Goal: Complete application form: Complete application form

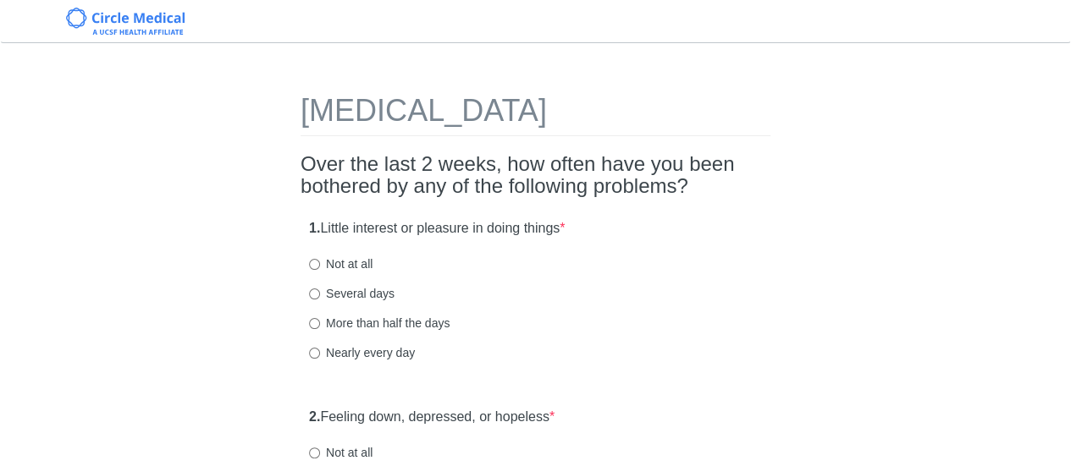
click at [347, 260] on label "Not at all" at bounding box center [340, 264] width 63 height 17
click at [320, 260] on input "Not at all" at bounding box center [314, 264] width 11 height 11
radio input "true"
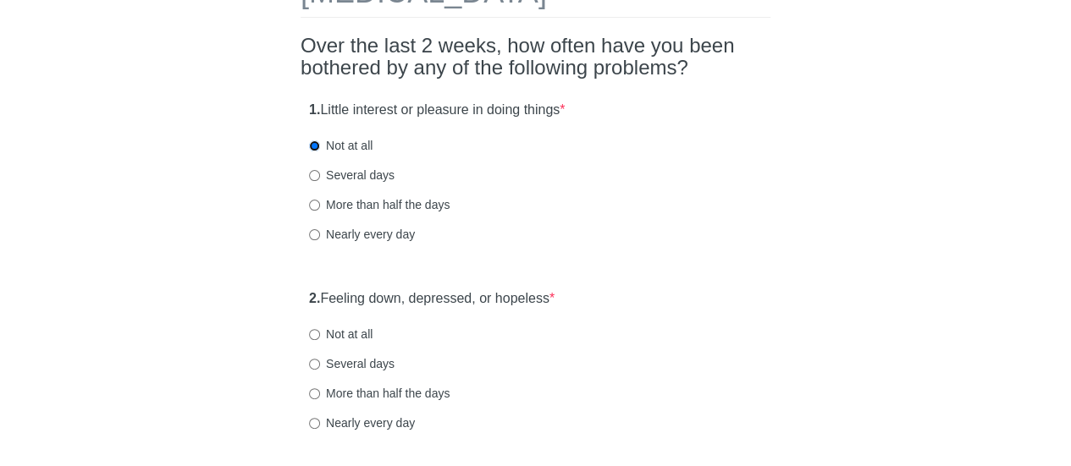
scroll to position [210, 0]
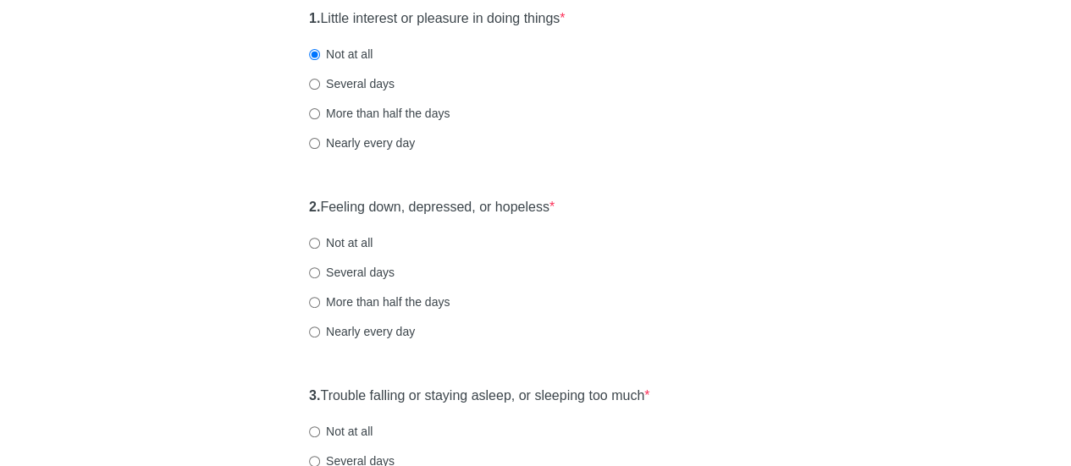
click at [349, 245] on label "Not at all" at bounding box center [340, 242] width 63 height 17
click at [320, 245] on input "Not at all" at bounding box center [314, 243] width 11 height 11
radio input "true"
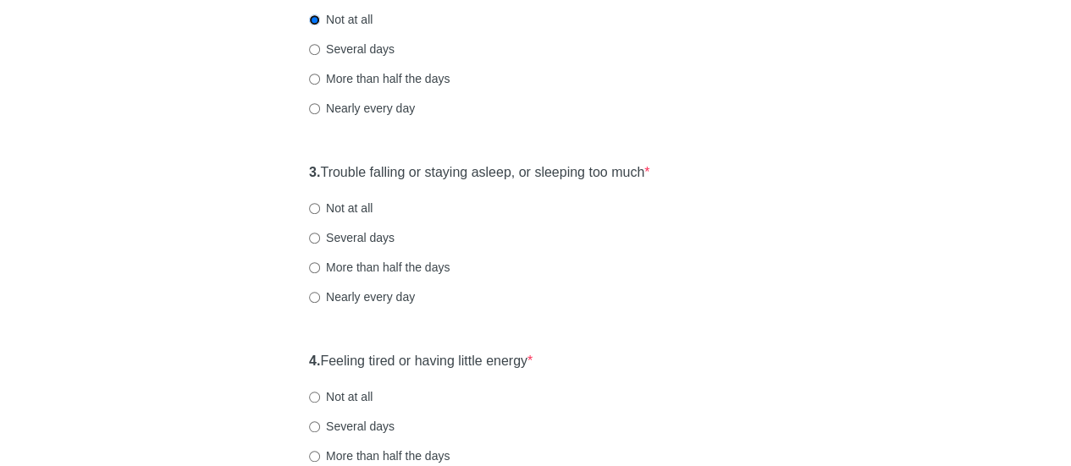
scroll to position [445, 0]
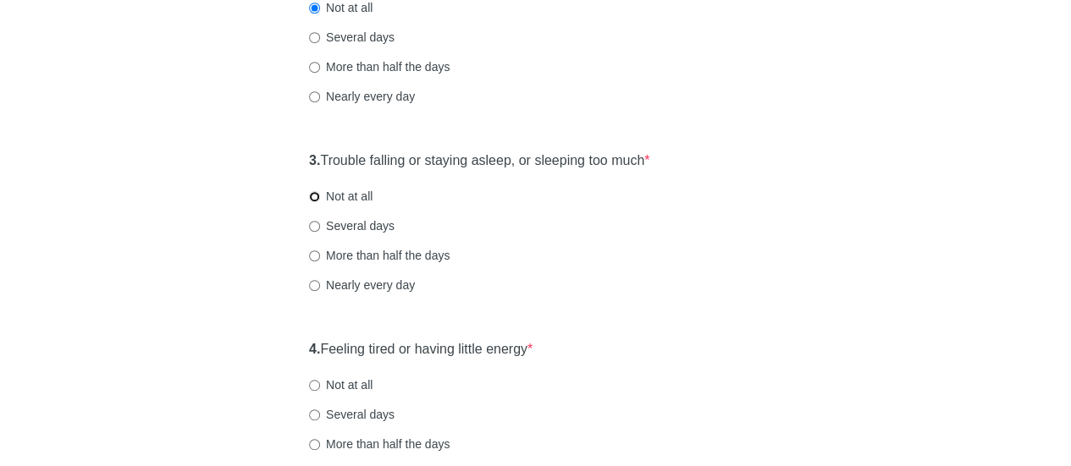
click at [313, 196] on input "Not at all" at bounding box center [314, 196] width 11 height 11
radio input "true"
click at [310, 382] on input "Not at all" at bounding box center [314, 385] width 11 height 11
radio input "true"
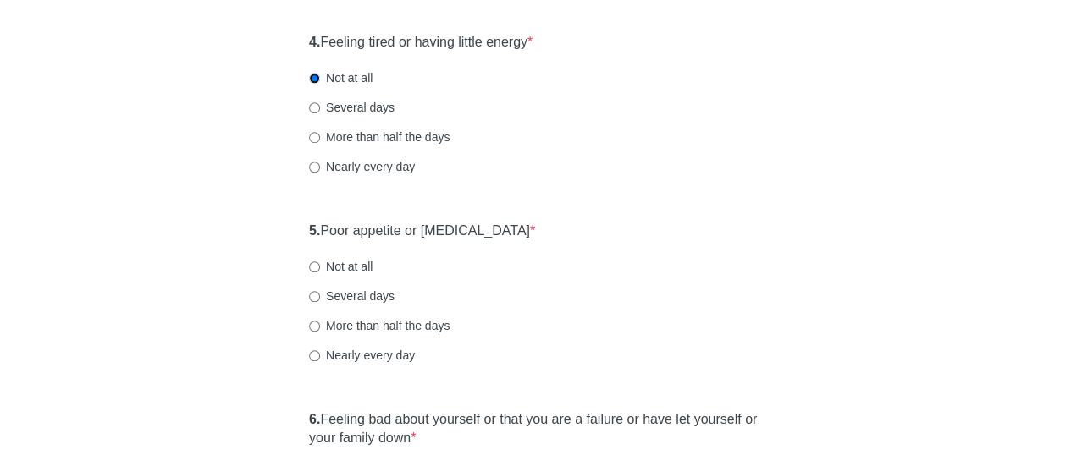
scroll to position [811, 0]
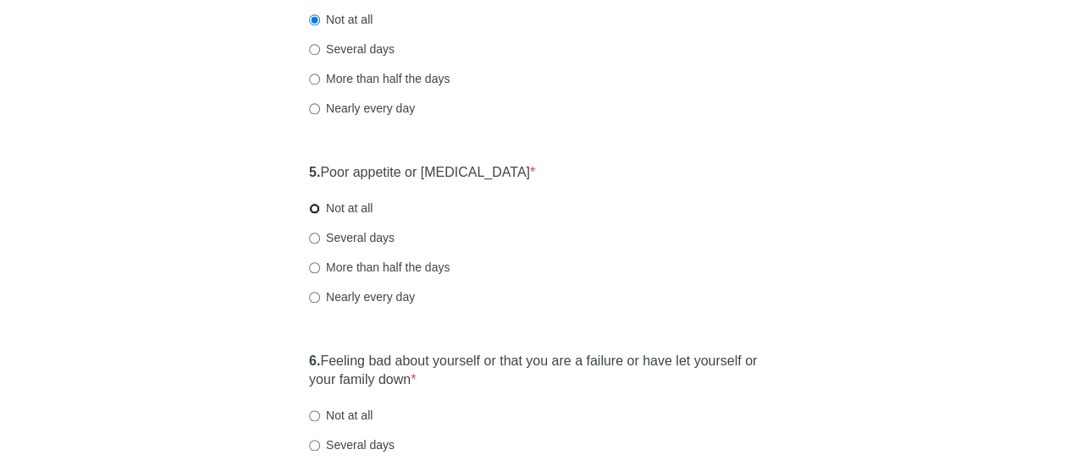
click at [314, 206] on input "Not at all" at bounding box center [314, 208] width 11 height 11
radio input "true"
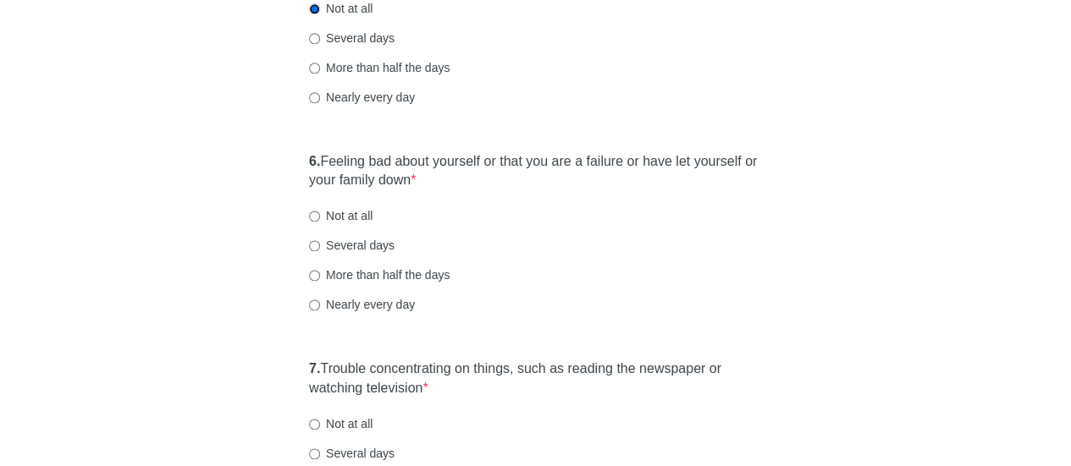
scroll to position [1012, 0]
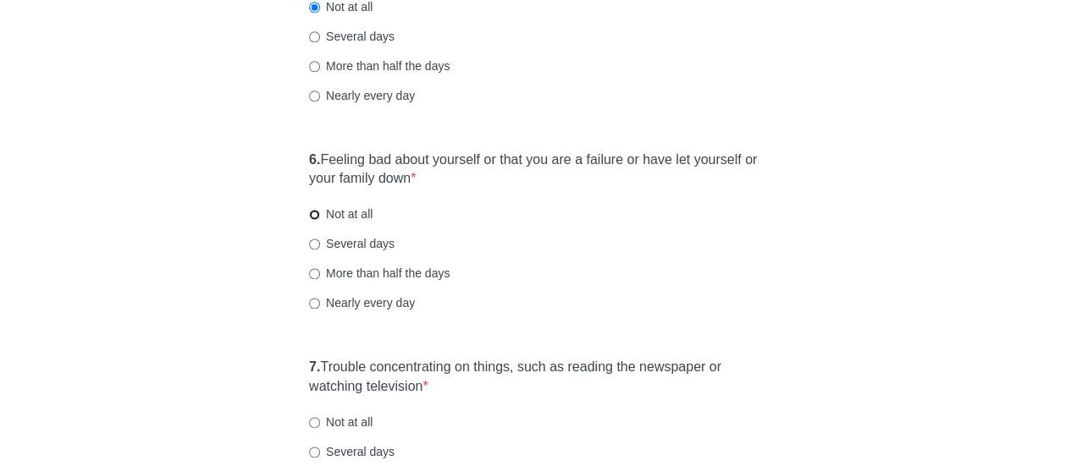
click at [319, 212] on input "Not at all" at bounding box center [314, 214] width 11 height 11
radio input "true"
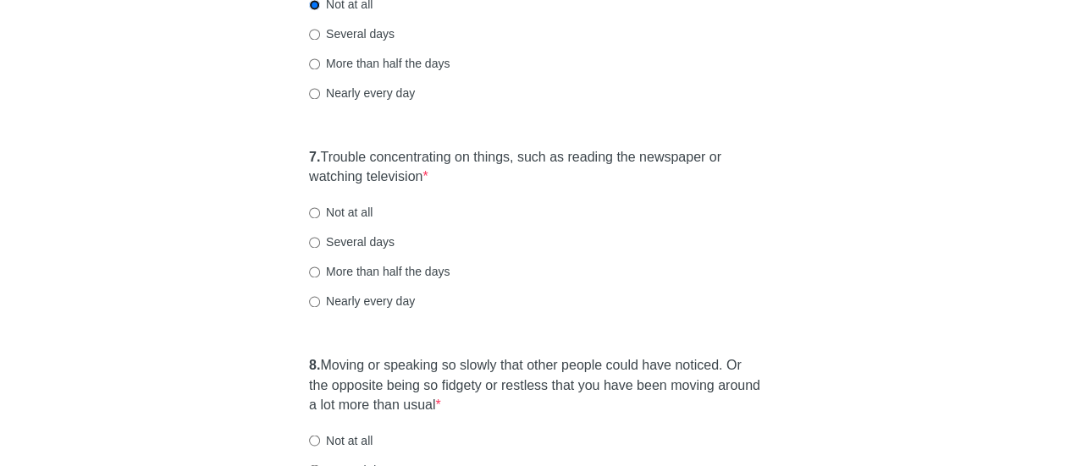
scroll to position [1224, 0]
click at [367, 208] on label "Not at all" at bounding box center [340, 210] width 63 height 17
click at [320, 208] on input "Not at all" at bounding box center [314, 211] width 11 height 11
radio input "true"
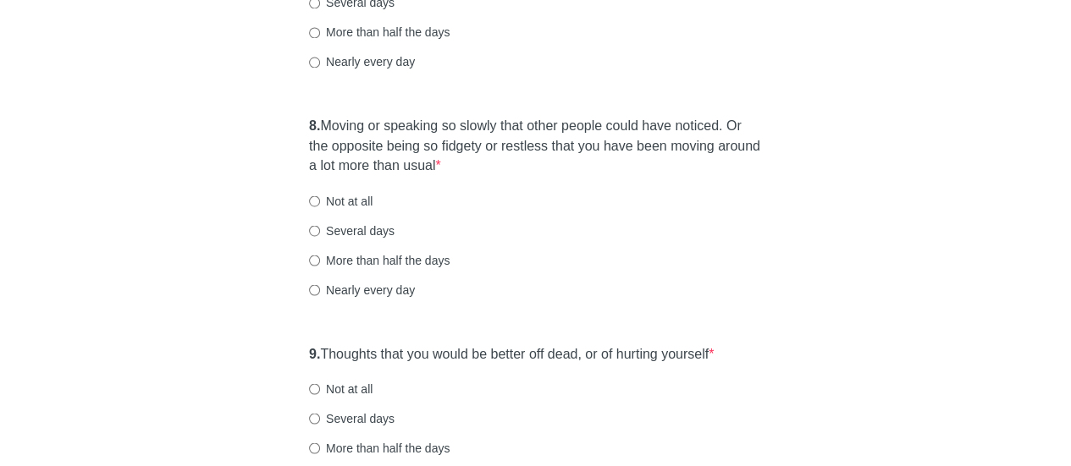
scroll to position [1467, 0]
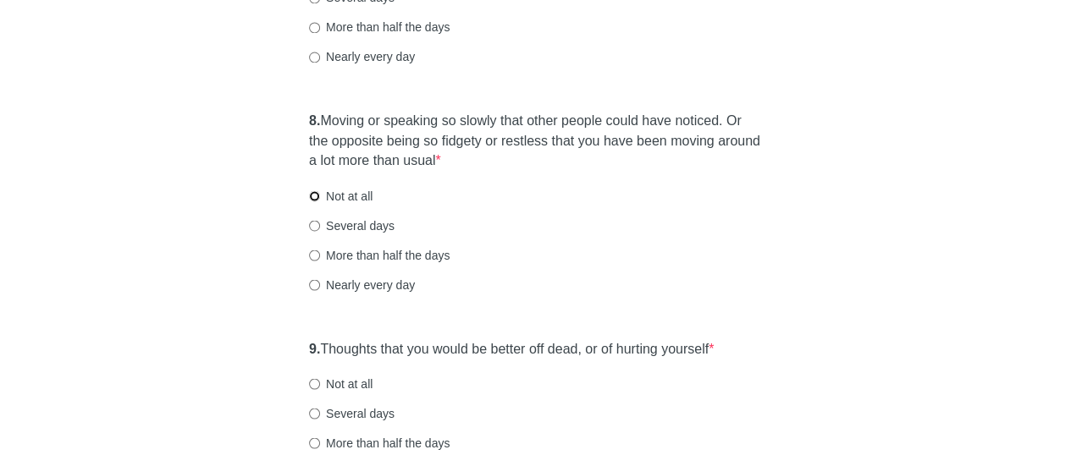
click at [312, 190] on input "Not at all" at bounding box center [314, 195] width 11 height 11
radio input "true"
click at [324, 387] on label "Not at all" at bounding box center [340, 383] width 63 height 17
click at [320, 387] on input "Not at all" at bounding box center [314, 383] width 11 height 11
radio input "true"
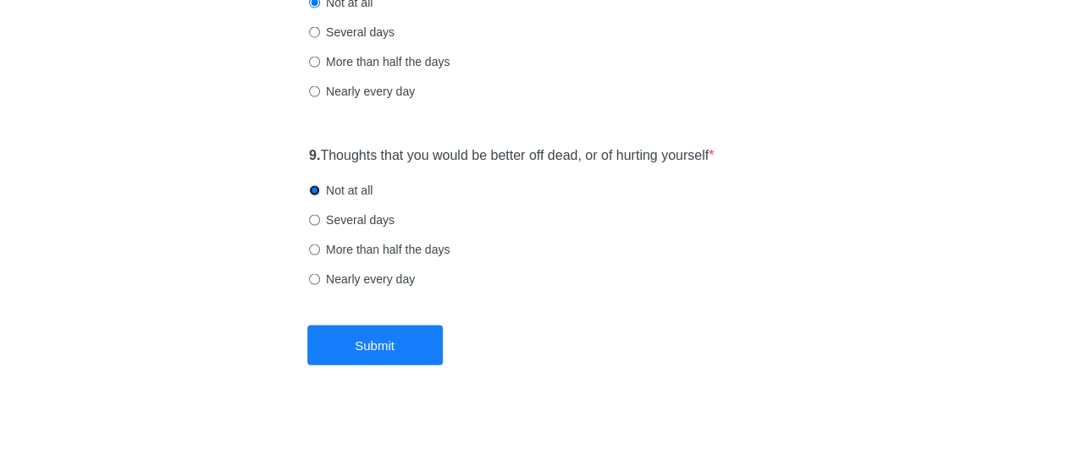
scroll to position [1661, 0]
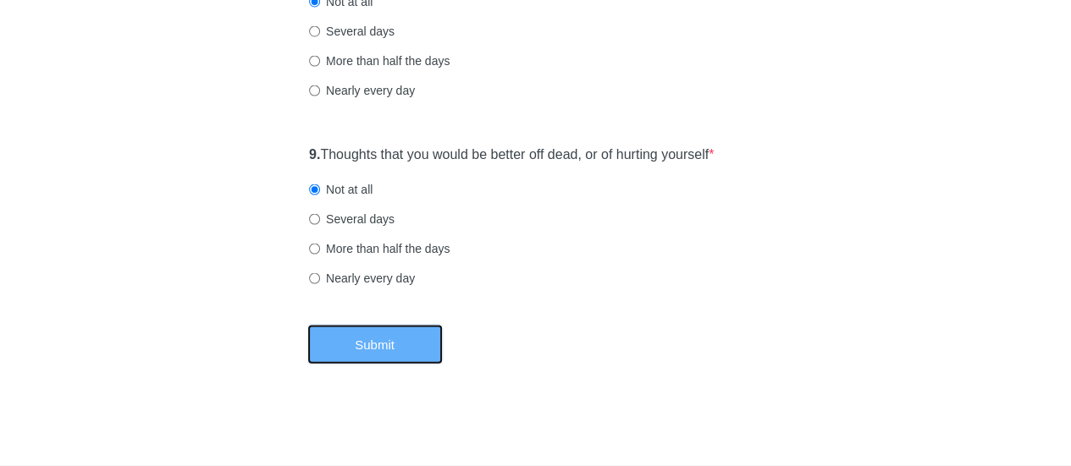
click at [403, 350] on button "Submit" at bounding box center [374, 345] width 135 height 40
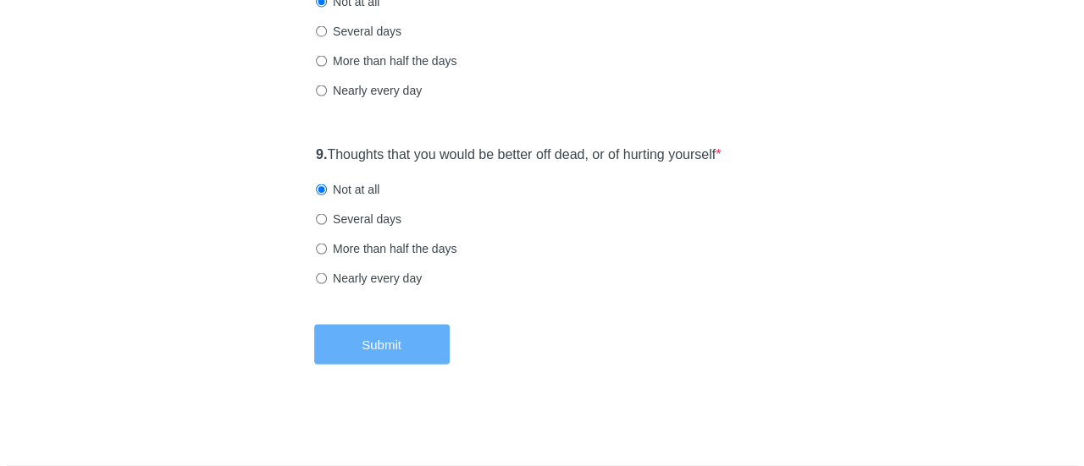
scroll to position [0, 0]
